Goal: Task Accomplishment & Management: Use online tool/utility

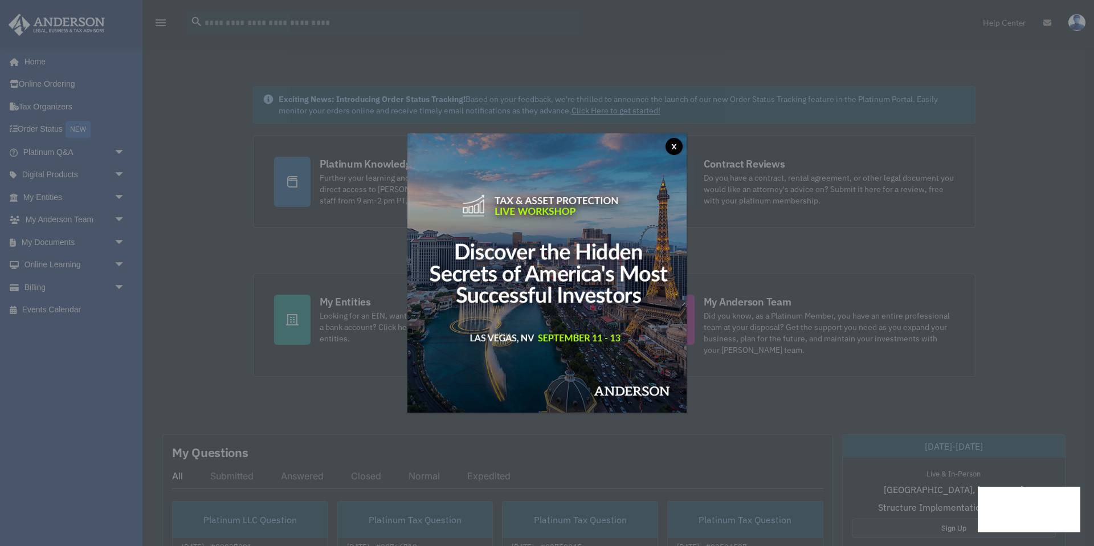
click at [676, 145] on button "x" at bounding box center [674, 146] width 17 height 17
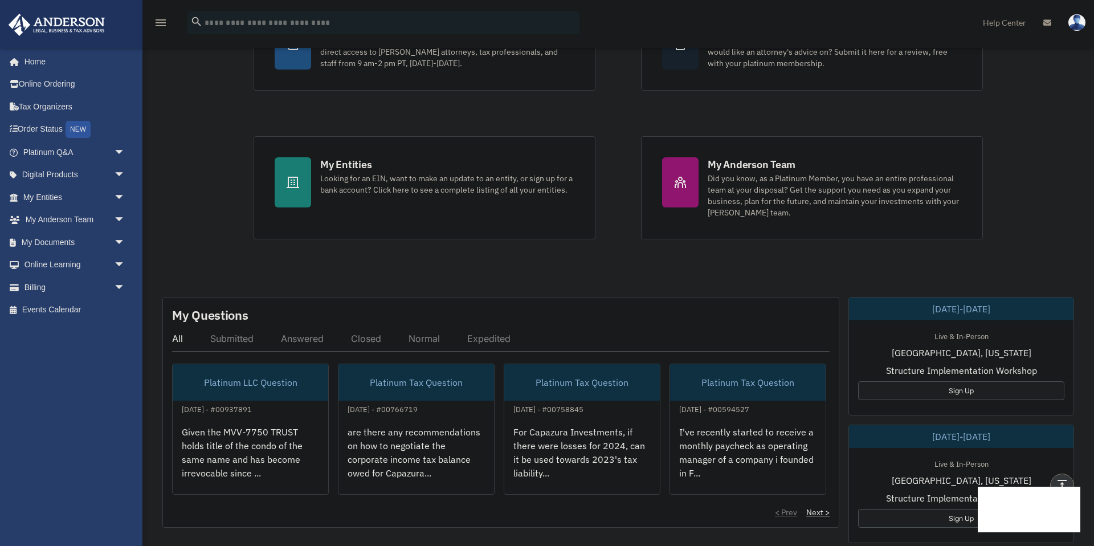
scroll to position [132, 0]
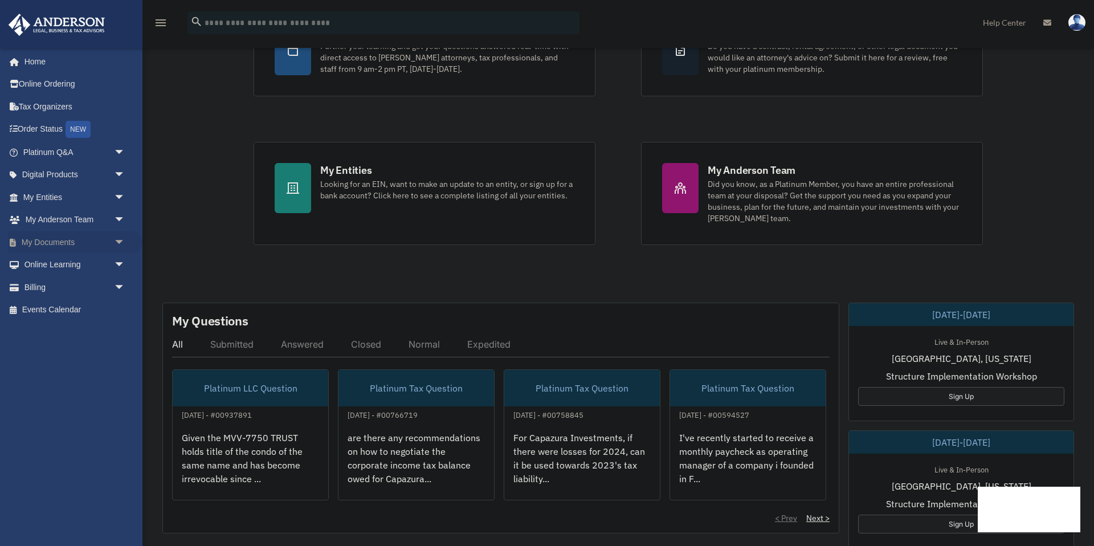
click at [120, 238] on span "arrow_drop_down" at bounding box center [125, 242] width 23 height 23
click at [68, 263] on link "Box" at bounding box center [79, 265] width 126 height 23
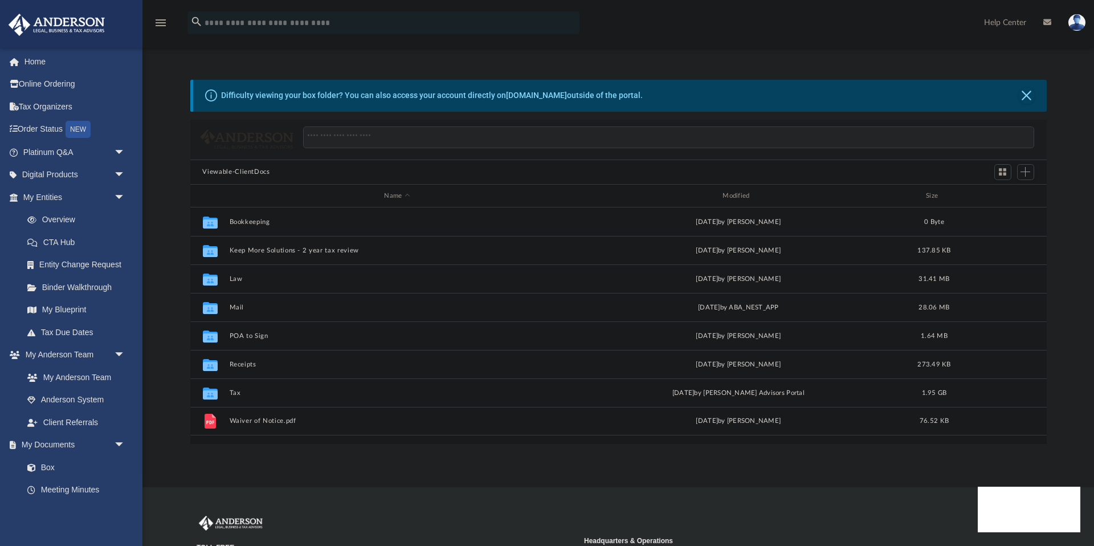
scroll to position [259, 856]
click at [235, 397] on div "Collaborated Folder Tax [DATE] by [PERSON_NAME] Advisors Portal 1.95 GB" at bounding box center [618, 392] width 856 height 28
click at [235, 393] on button "Tax" at bounding box center [397, 392] width 336 height 7
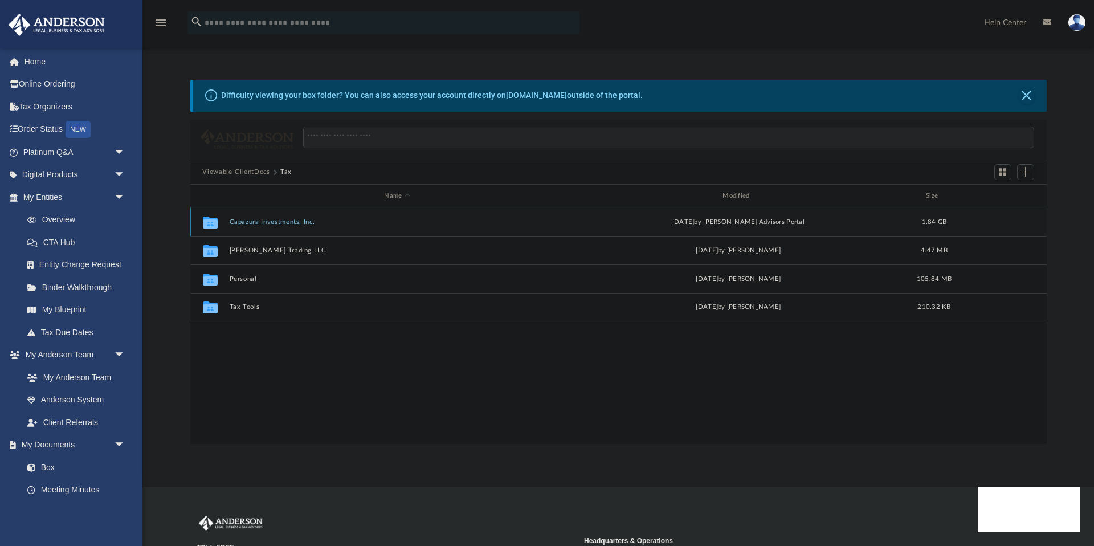
click at [264, 225] on button "Capazura Investments, Inc." at bounding box center [397, 221] width 336 height 7
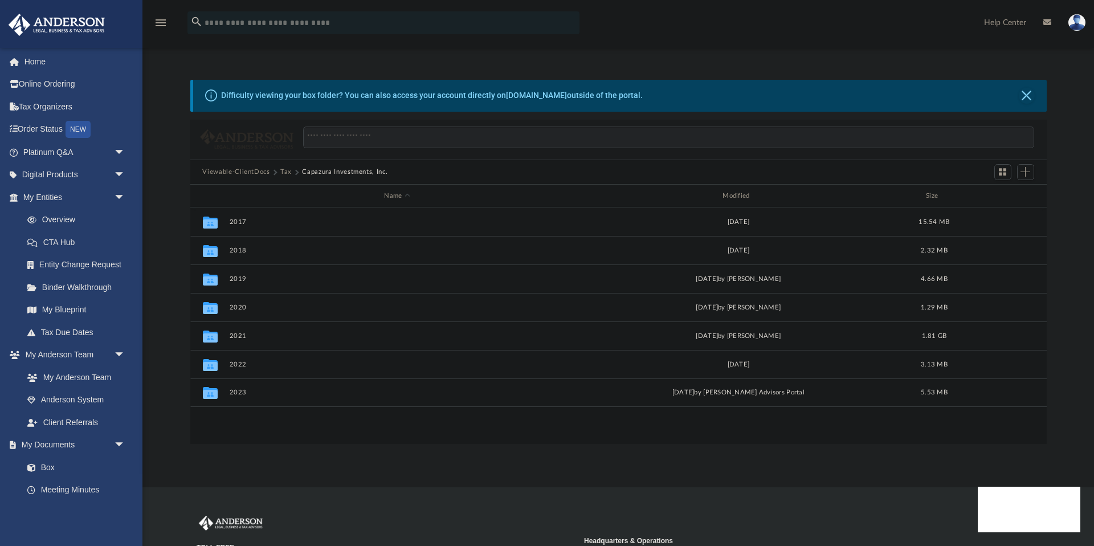
click at [289, 171] on button "Tax" at bounding box center [285, 172] width 11 height 10
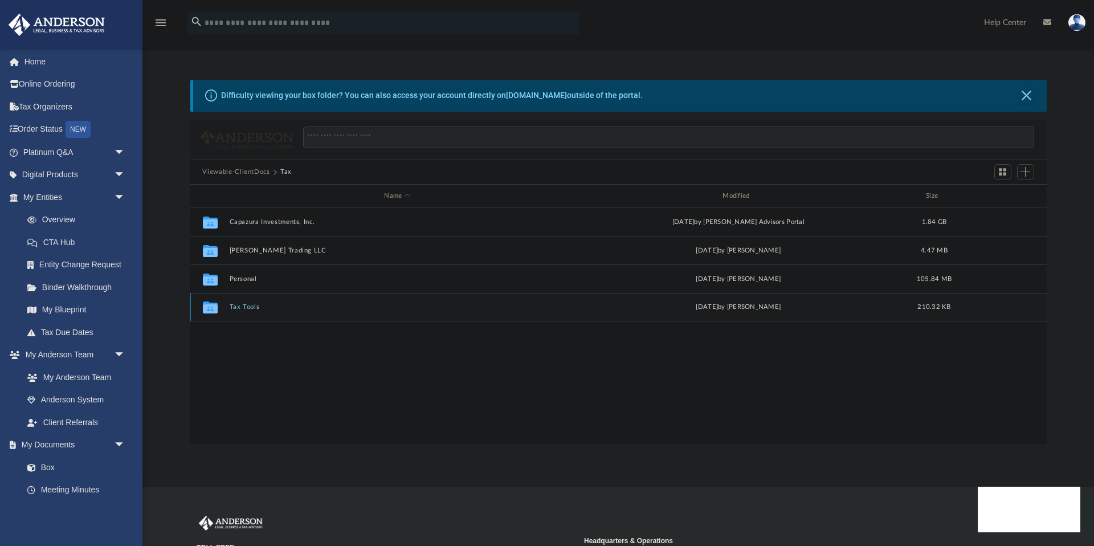
click at [243, 312] on div "Collaborated Folder Tax Tools [DATE] by [PERSON_NAME] 210.32 KB" at bounding box center [618, 307] width 856 height 28
click at [246, 305] on button "Tax Tools" at bounding box center [397, 307] width 336 height 7
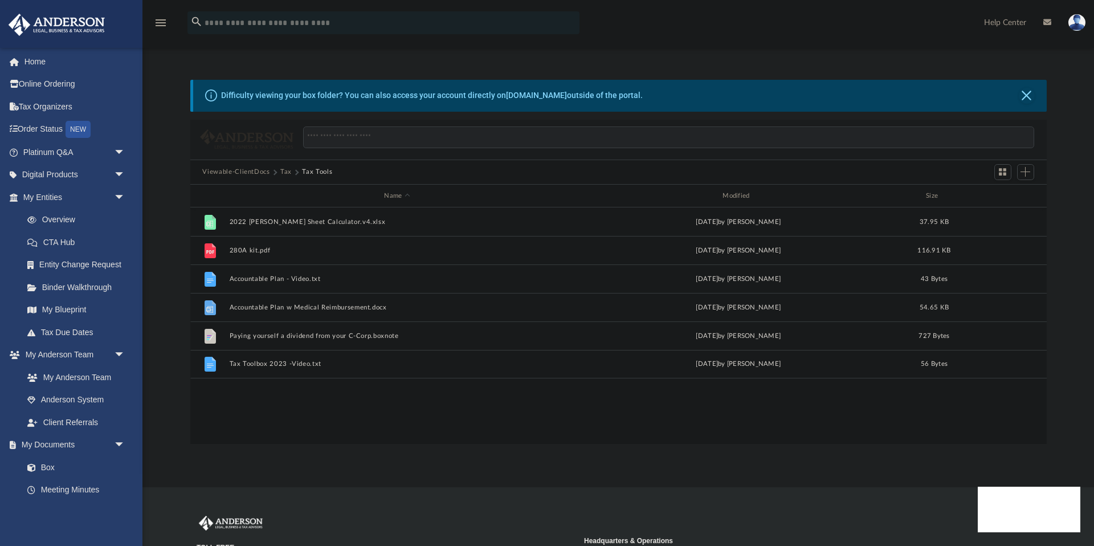
click at [284, 172] on button "Tax" at bounding box center [285, 172] width 11 height 10
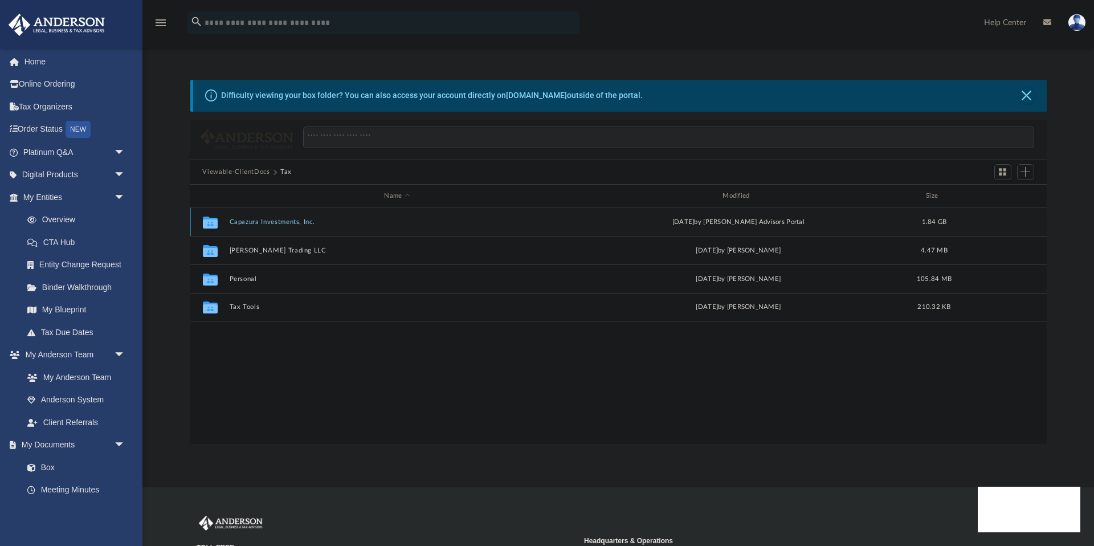
click at [279, 225] on button "Capazura Investments, Inc." at bounding box center [397, 221] width 336 height 7
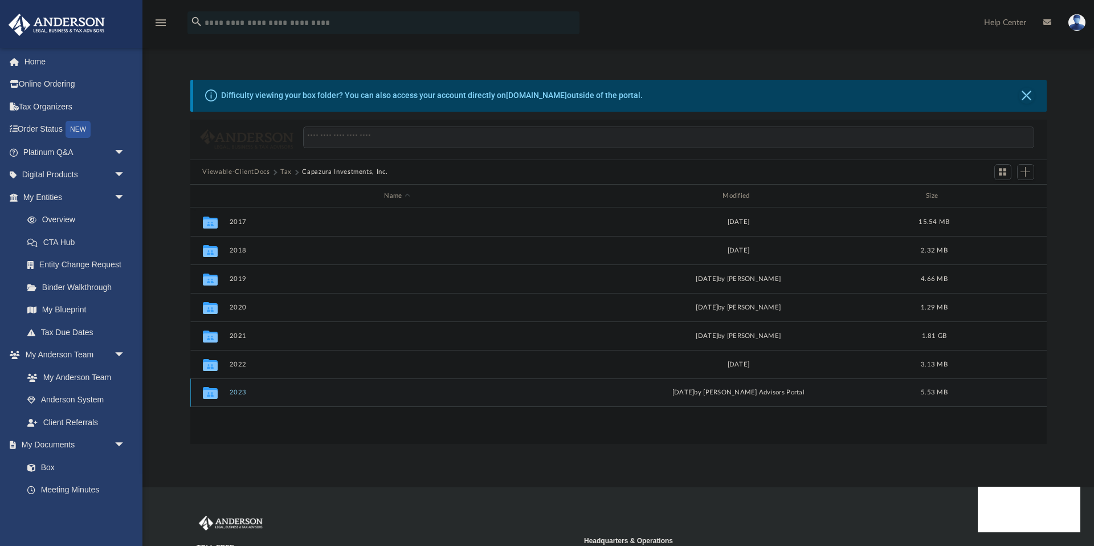
click at [237, 397] on div "Collaborated Folder 2023 [DATE] by [PERSON_NAME] Advisors Portal 5.53 MB" at bounding box center [618, 392] width 856 height 28
click at [237, 391] on button "2023" at bounding box center [397, 392] width 336 height 7
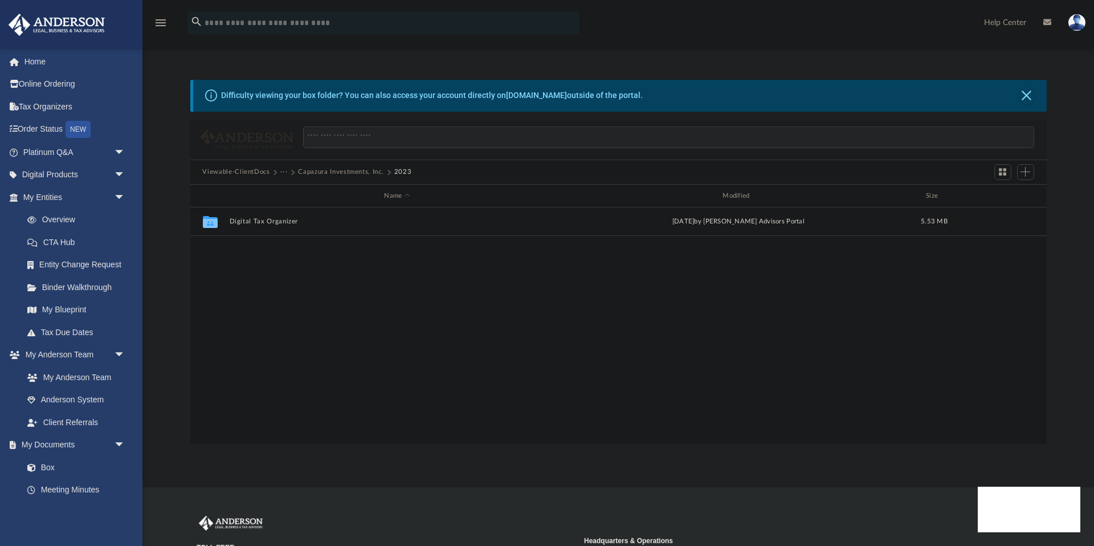
click at [267, 323] on div "Collaborated Folder Digital Tax Organizer [DATE] by [PERSON_NAME] Advisors Port…" at bounding box center [618, 325] width 856 height 236
click at [281, 176] on button "···" at bounding box center [283, 172] width 7 height 10
click at [705, 313] on div "Collaborated Folder Digital Tax Organizer [DATE] by [PERSON_NAME] Advisors Port…" at bounding box center [618, 325] width 856 height 236
click at [1030, 170] on span "Add" at bounding box center [1026, 172] width 10 height 10
click at [569, 263] on div "Collaborated Folder Digital Tax Organizer [DATE] by [PERSON_NAME] Advisors Port…" at bounding box center [618, 325] width 856 height 236
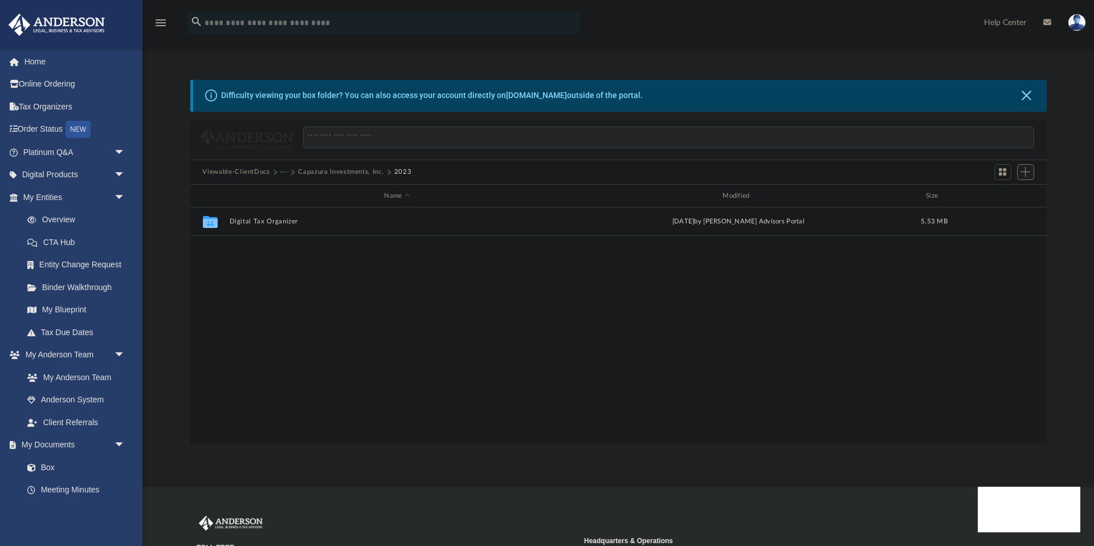
click at [1026, 168] on span "Add" at bounding box center [1026, 172] width 10 height 10
click at [1003, 193] on li "Upload" at bounding box center [1009, 195] width 36 height 12
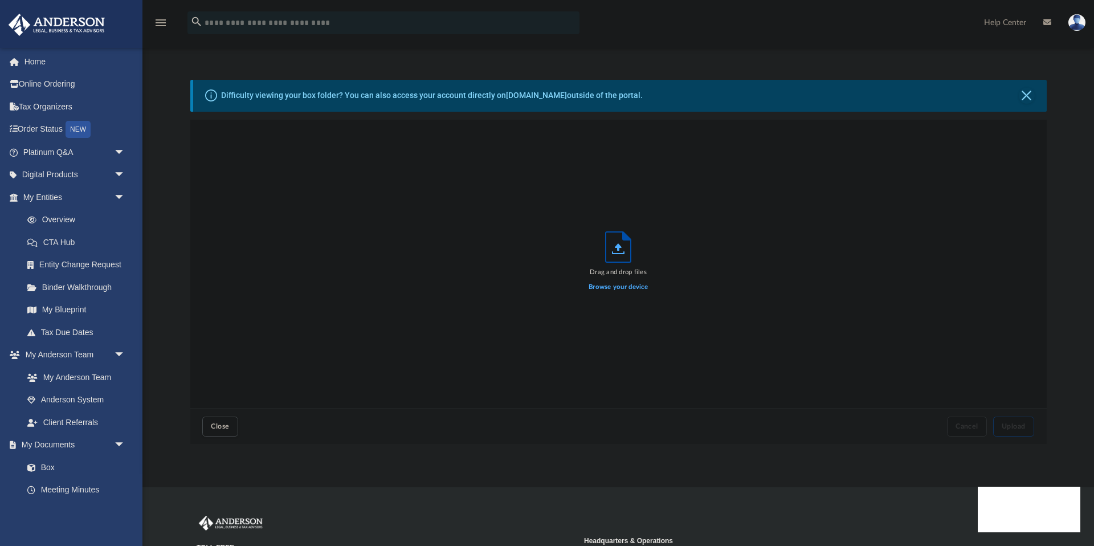
scroll to position [289, 856]
click at [624, 289] on label "Browse your device" at bounding box center [618, 287] width 59 height 10
click at [0, 0] on input "Browse your device" at bounding box center [0, 0] width 0 height 0
click at [632, 291] on label "Browse your device" at bounding box center [618, 287] width 59 height 10
click at [0, 0] on input "Browse your device" at bounding box center [0, 0] width 0 height 0
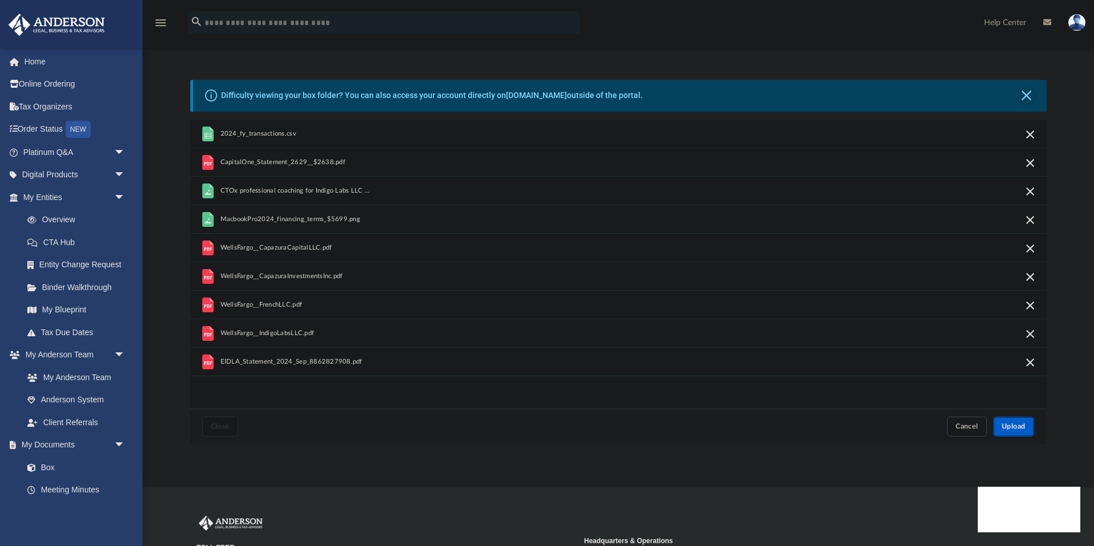
click at [1019, 424] on span "Upload" at bounding box center [1014, 426] width 24 height 7
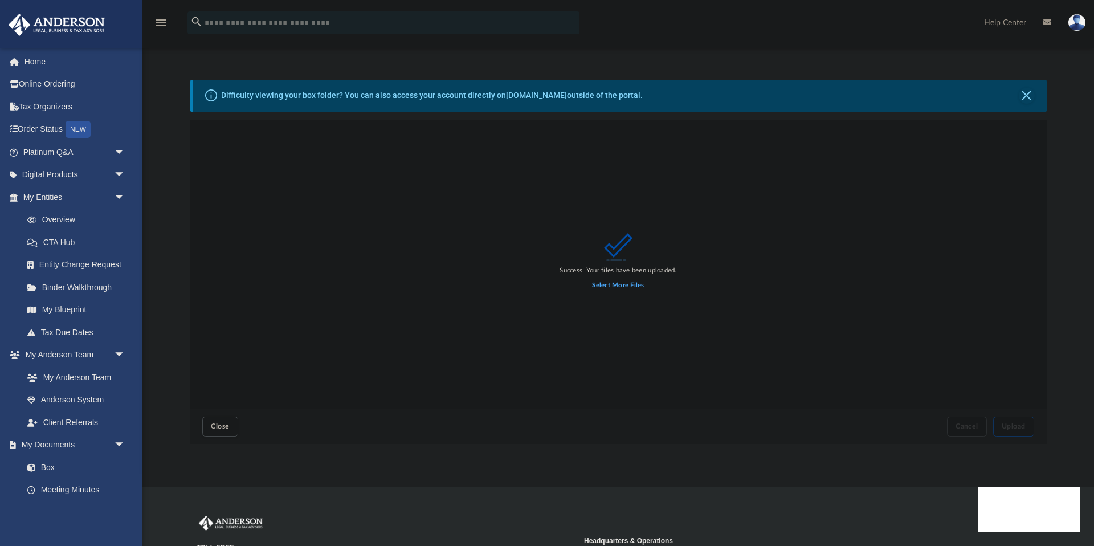
click at [607, 284] on label "Select More Files" at bounding box center [618, 285] width 52 height 10
click at [0, 0] on input "Select More Files" at bounding box center [0, 0] width 0 height 0
click at [221, 427] on span "Close" at bounding box center [220, 426] width 18 height 7
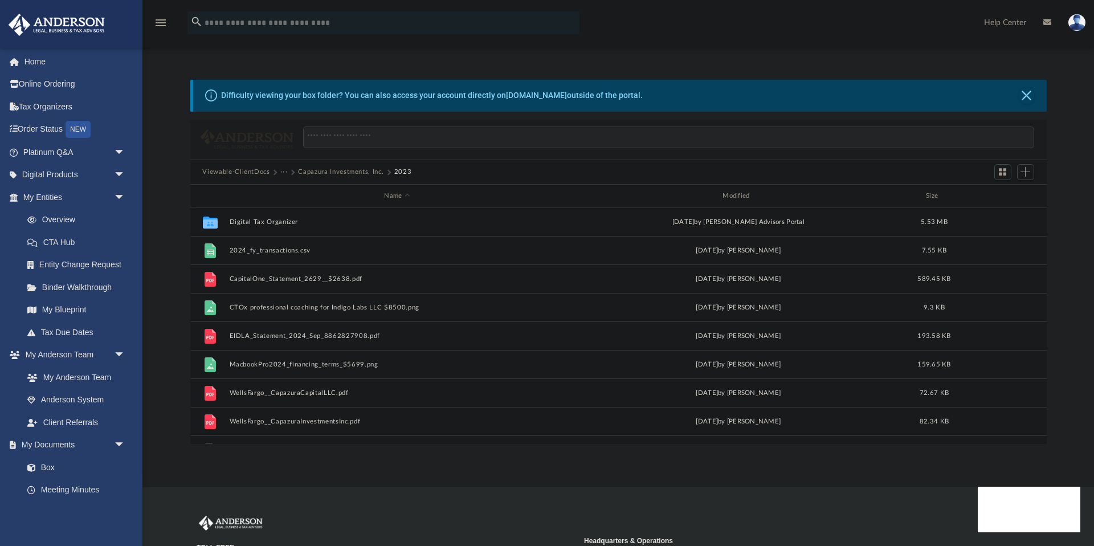
click at [717, 45] on div "menu search Site Menu add [PERSON_NAME][EMAIL_ADDRESS][DOMAIN_NAME] My Profile …" at bounding box center [547, 28] width 1077 height 39
